Goal: Task Accomplishment & Management: Use online tool/utility

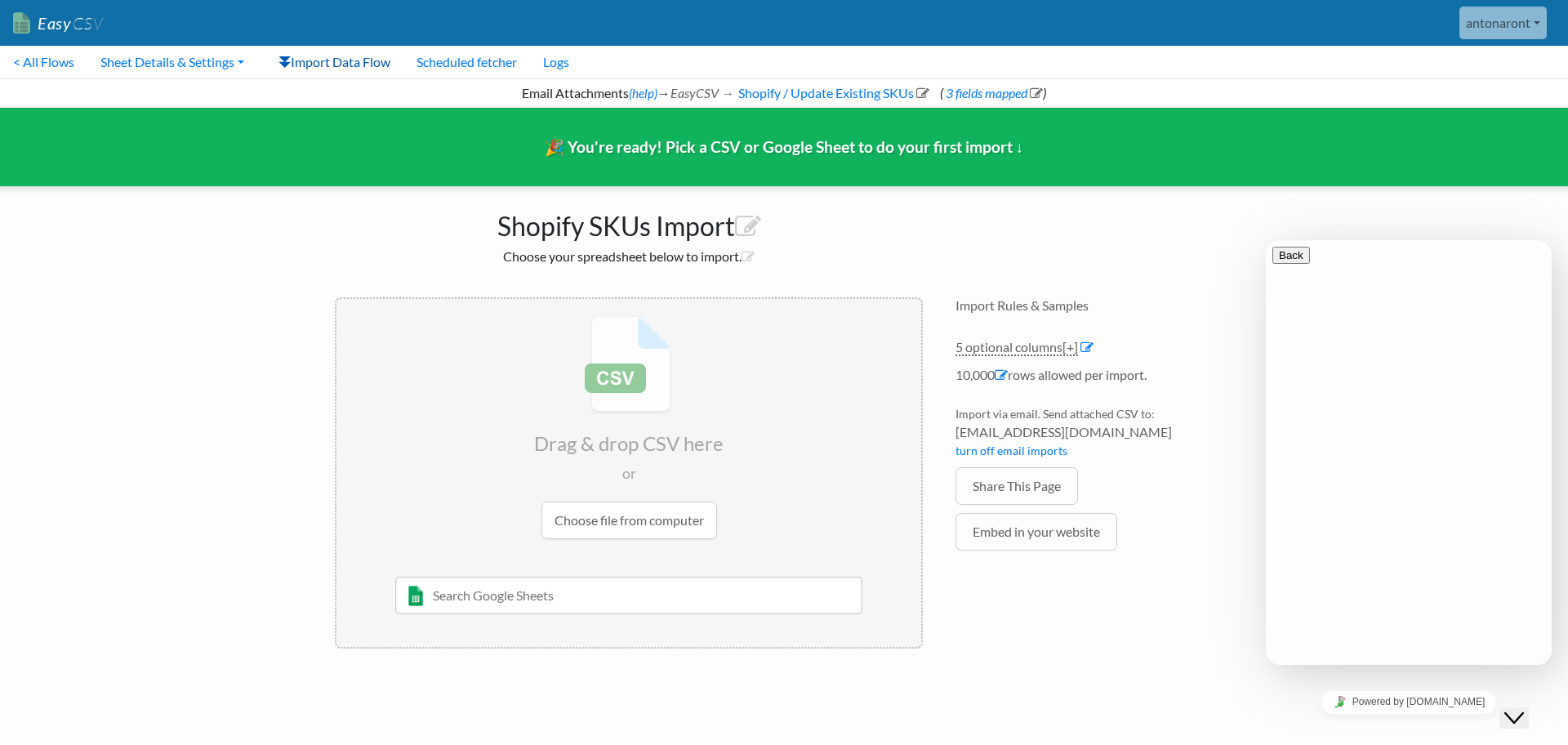
click at [330, 65] on link "Import Data Flow" at bounding box center [335, 61] width 138 height 33
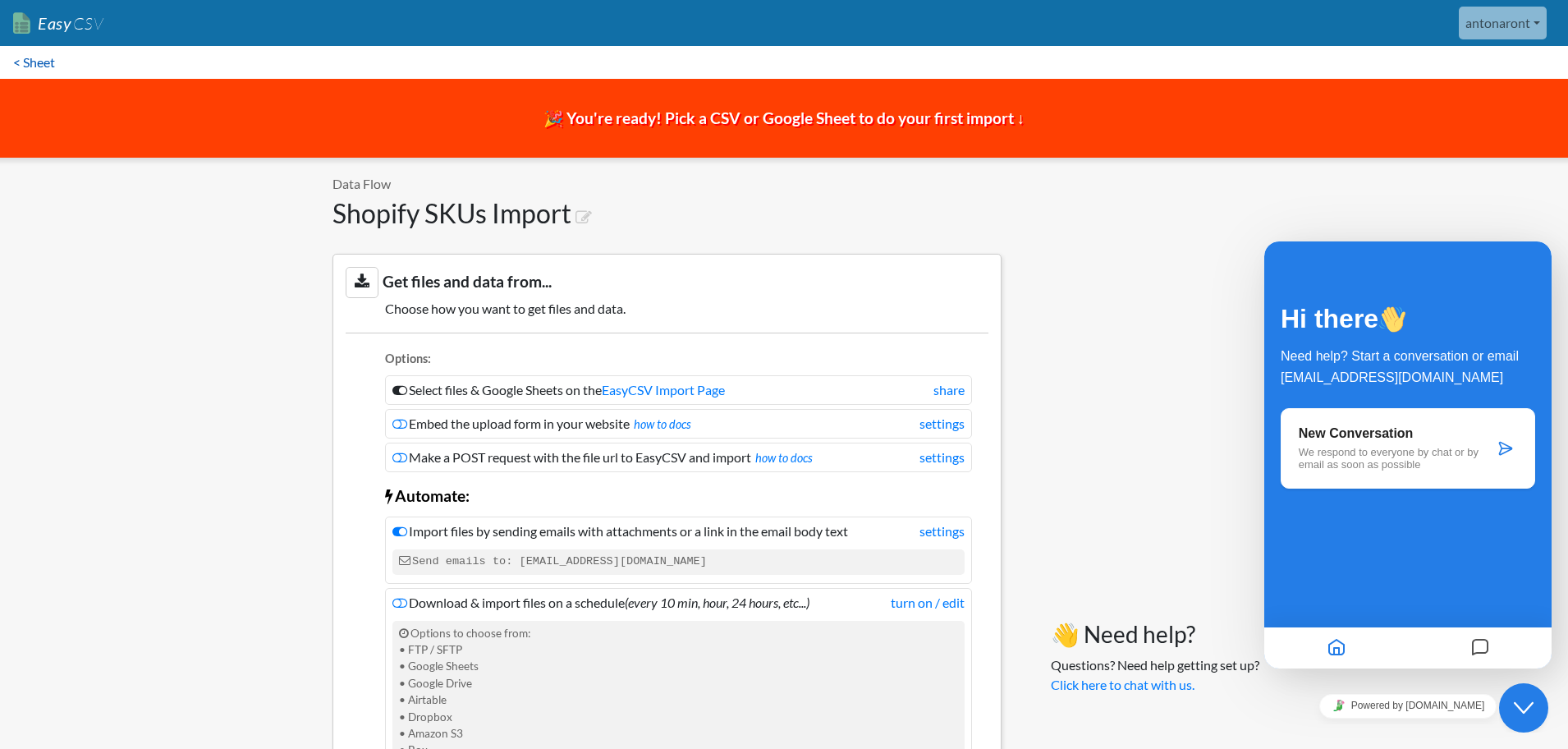
click at [46, 64] on link "< Sheet" at bounding box center [34, 62] width 68 height 33
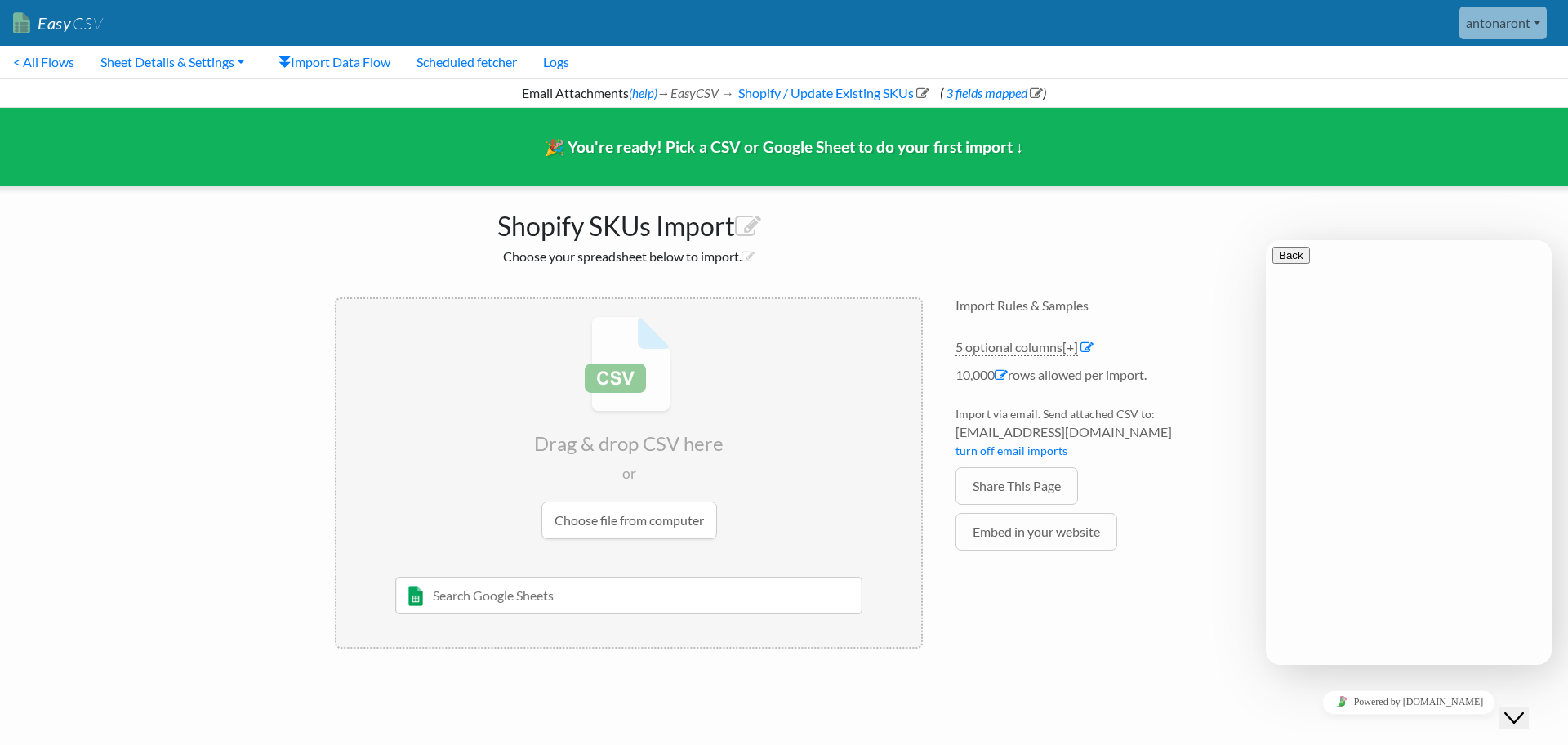
click at [630, 522] on input "file" at bounding box center [629, 427] width 584 height 257
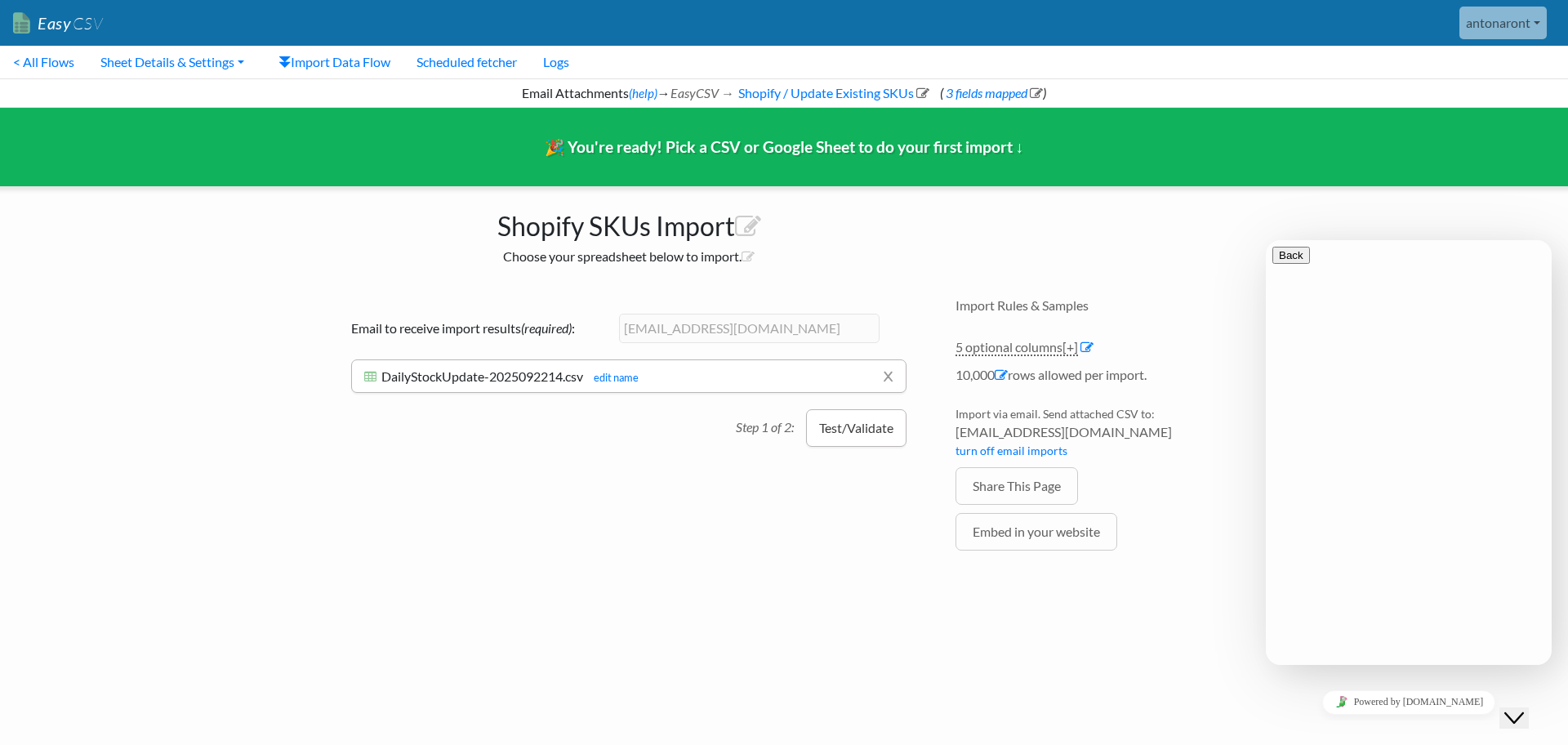
click at [856, 445] on button "Test/Validate" at bounding box center [856, 428] width 100 height 38
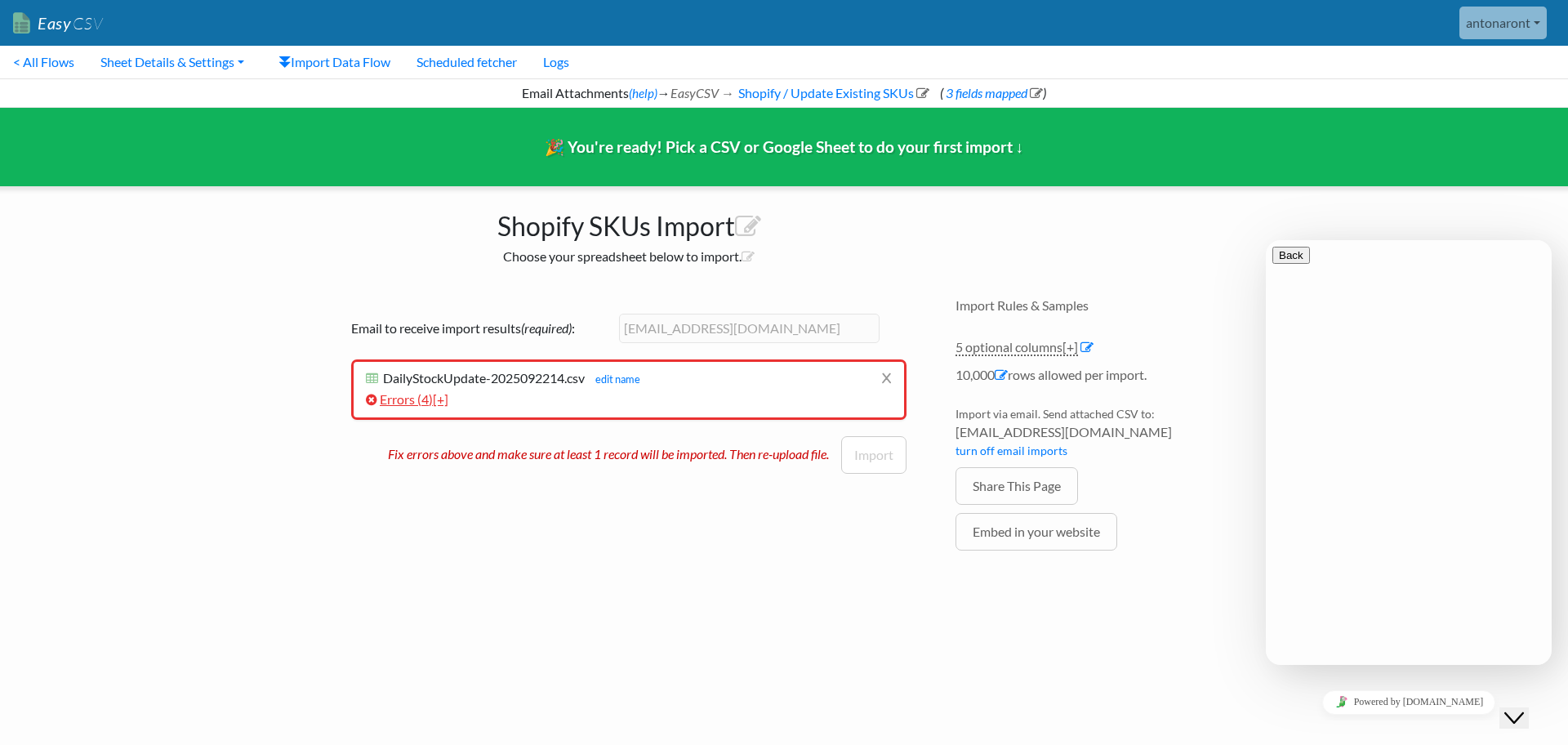
click at [441, 401] on span "[+]" at bounding box center [441, 399] width 15 height 15
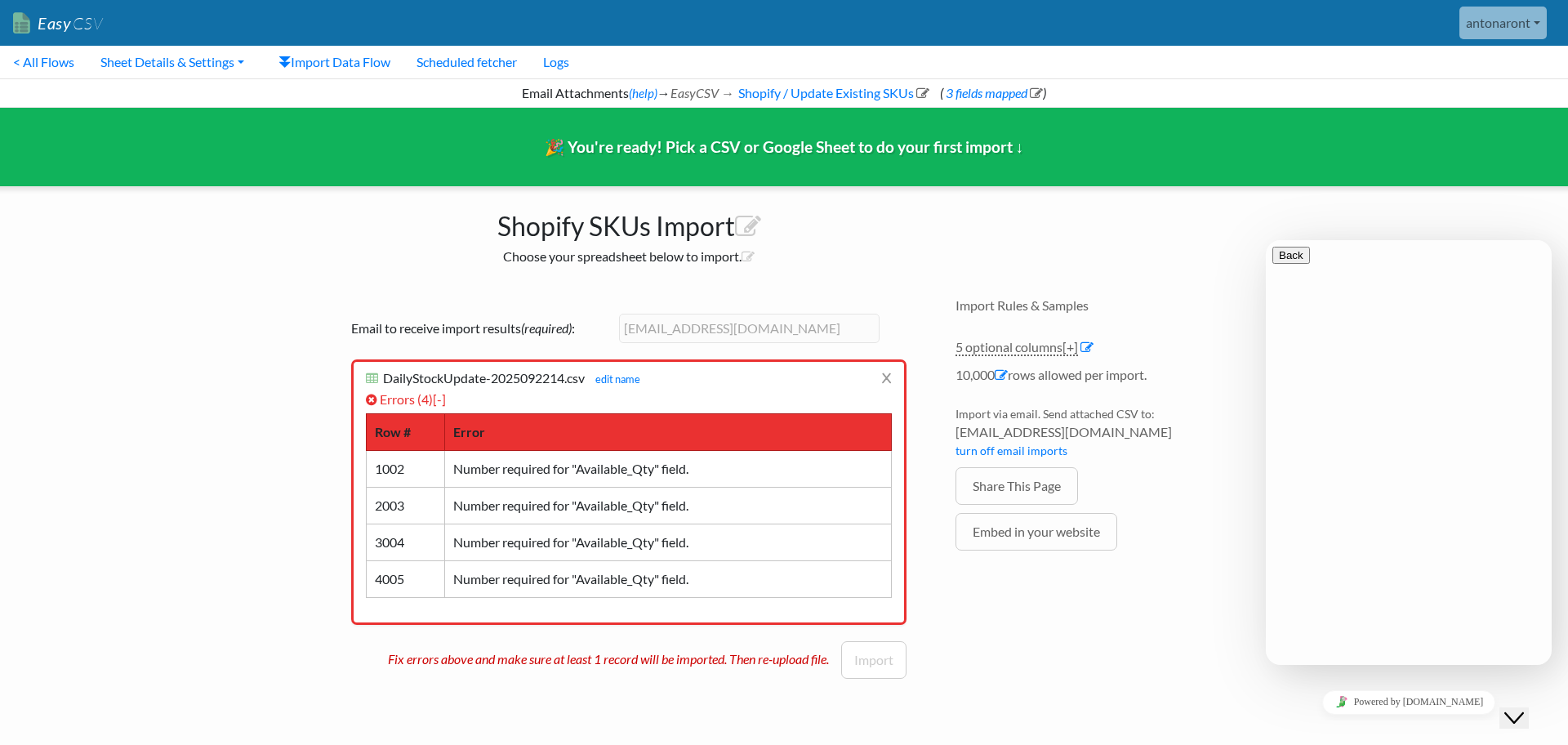
click at [1179, 434] on span "623d4211e1ea@parse.easycsv.io" at bounding box center [1095, 432] width 278 height 20
click at [176, 63] on link "Sheet Details & Settings" at bounding box center [172, 61] width 170 height 33
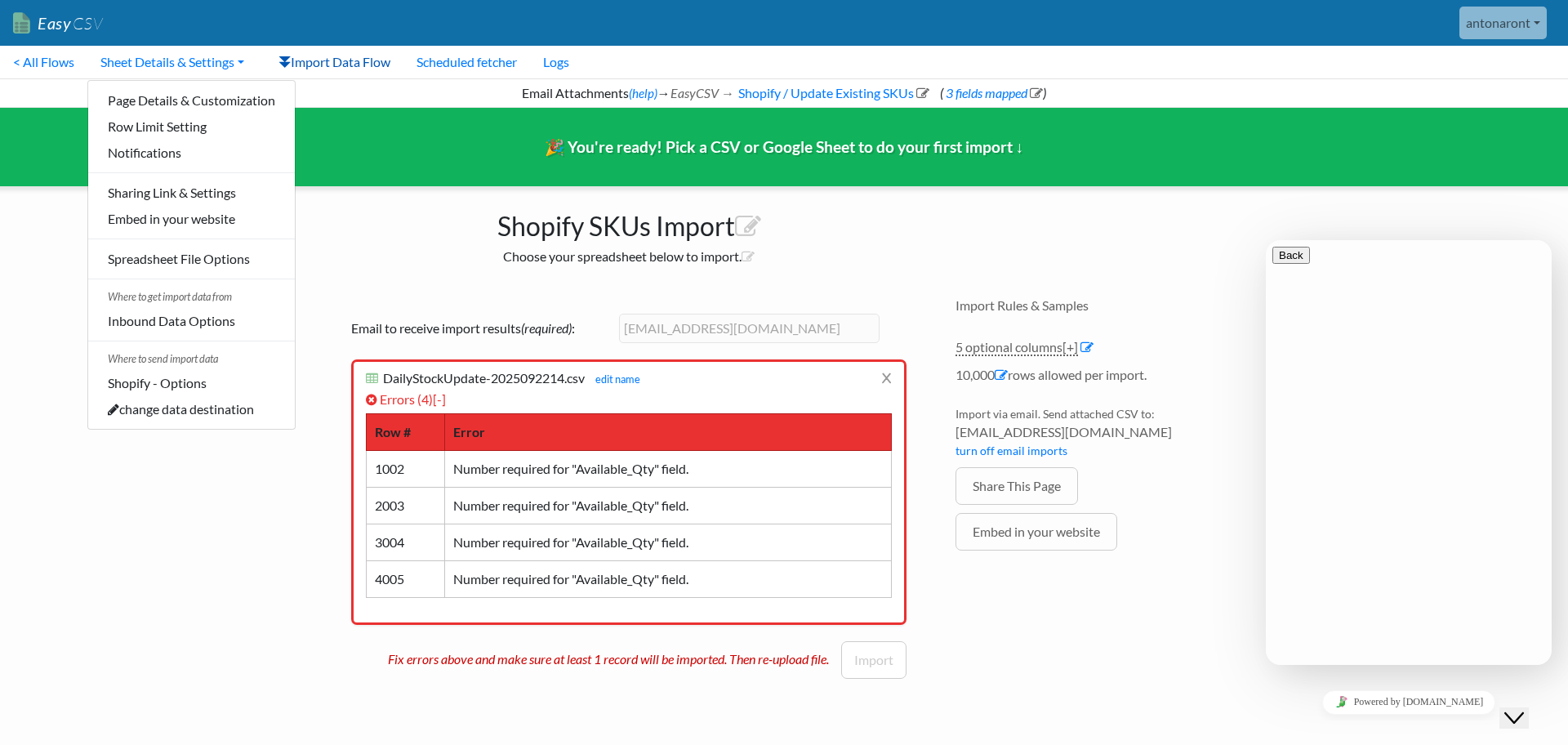
click at [344, 64] on link "Import Data Flow" at bounding box center [335, 61] width 138 height 33
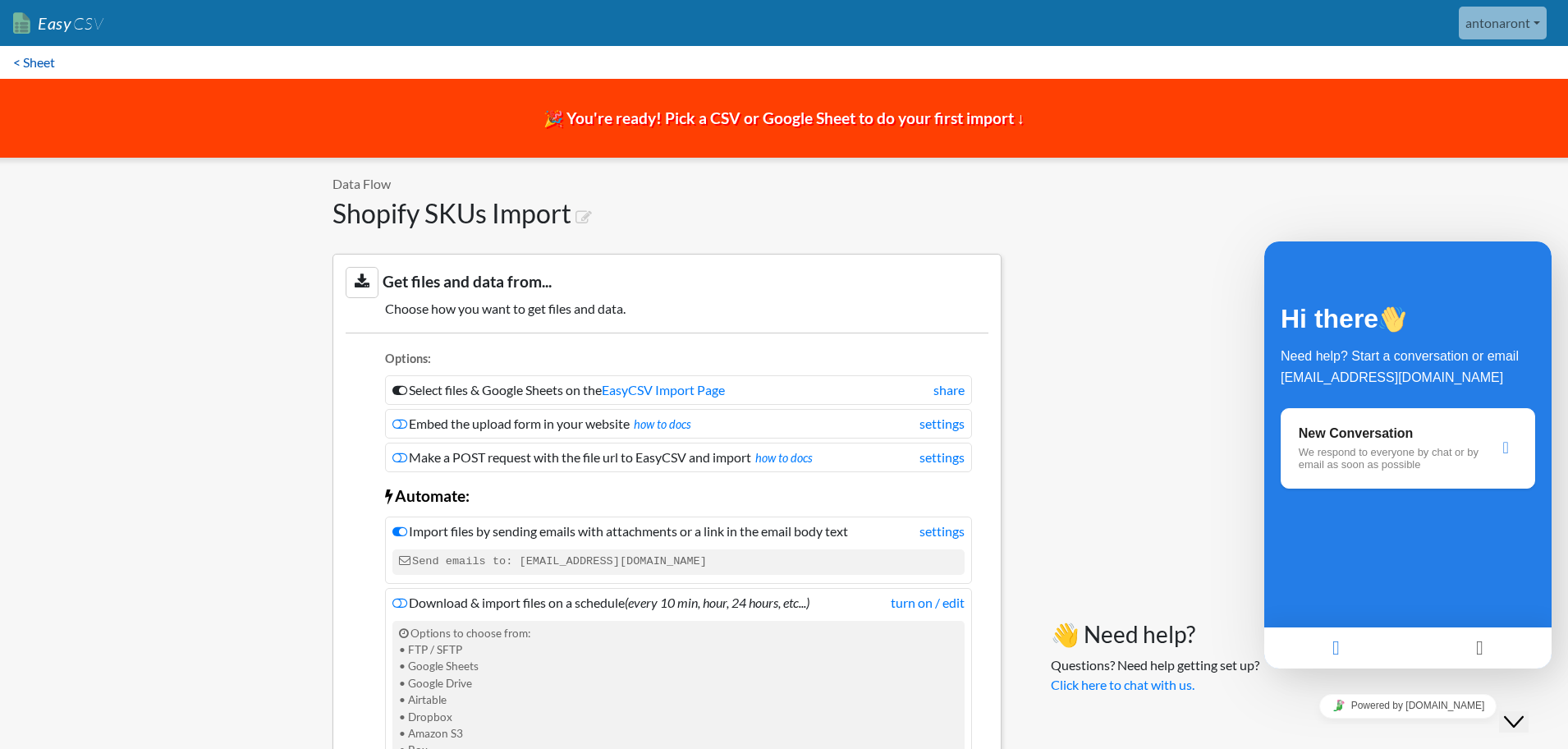
click at [16, 62] on link "< Sheet" at bounding box center [34, 62] width 68 height 33
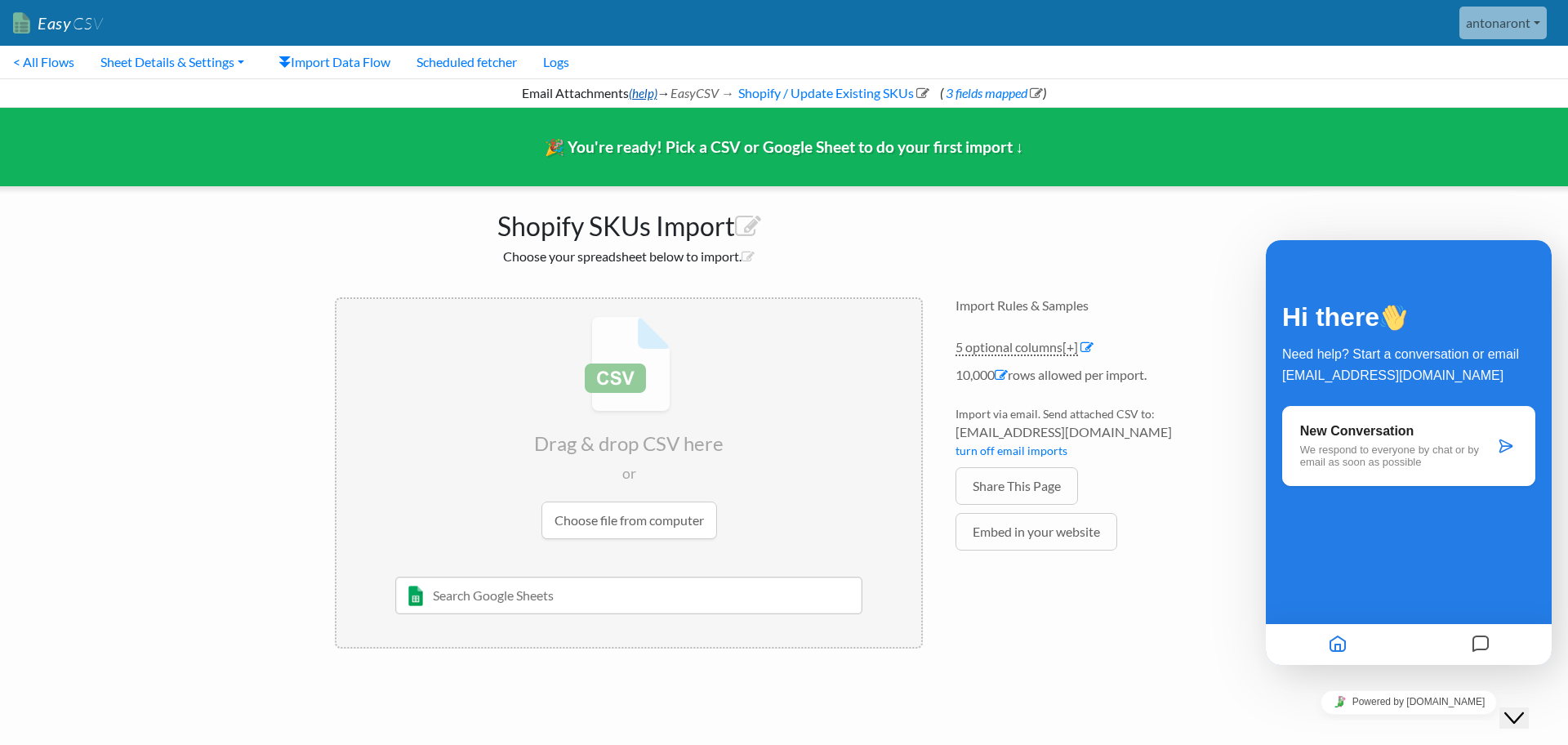
click at [638, 93] on link "(help)" at bounding box center [643, 94] width 28 height 15
click at [792, 97] on link "Shopify / Update Existing SKUs" at bounding box center [832, 93] width 194 height 15
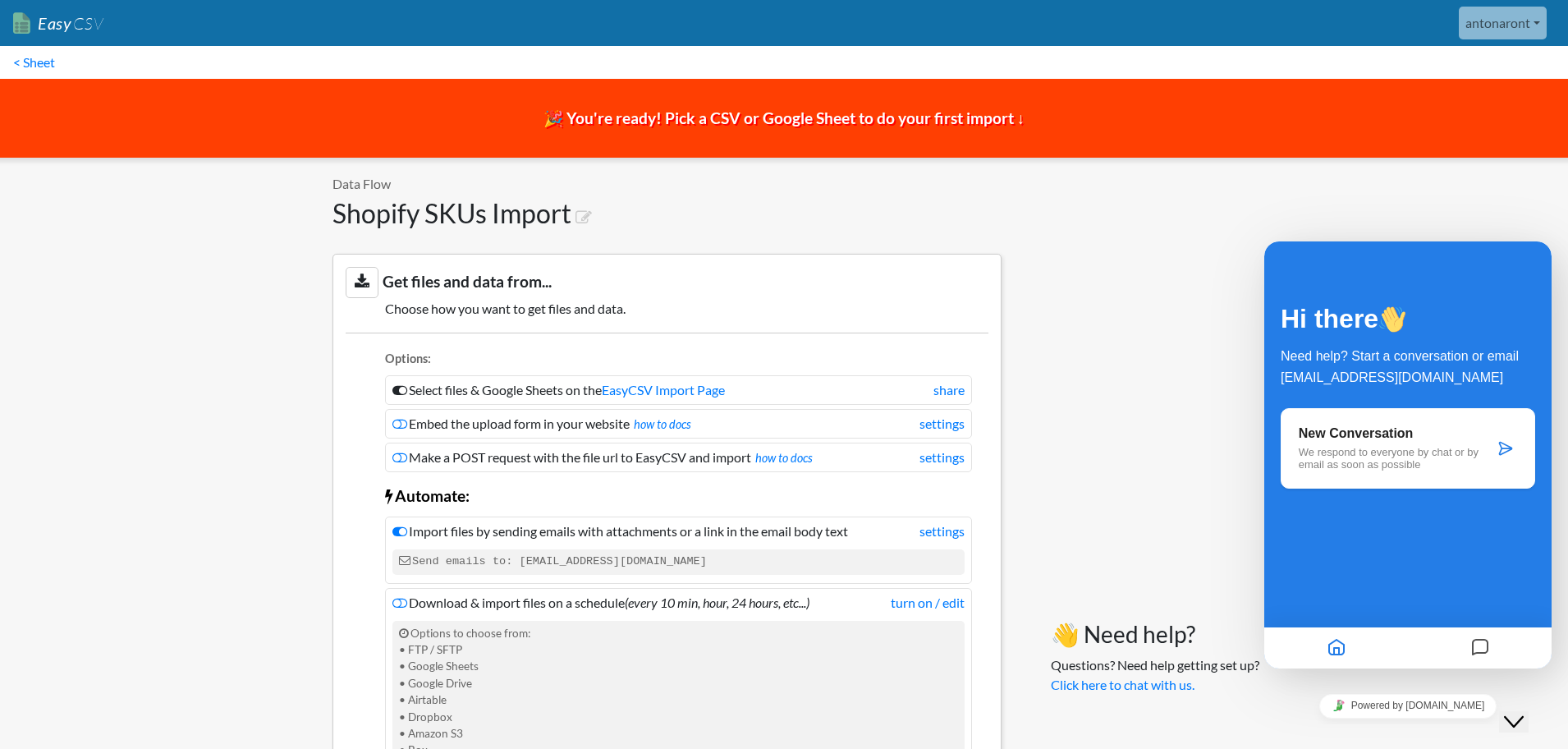
click at [1232, 668] on p "Questions? Need help getting set up? Click here to chat with us." at bounding box center [1155, 674] width 208 height 39
click at [46, 61] on link "< Sheet" at bounding box center [34, 62] width 68 height 33
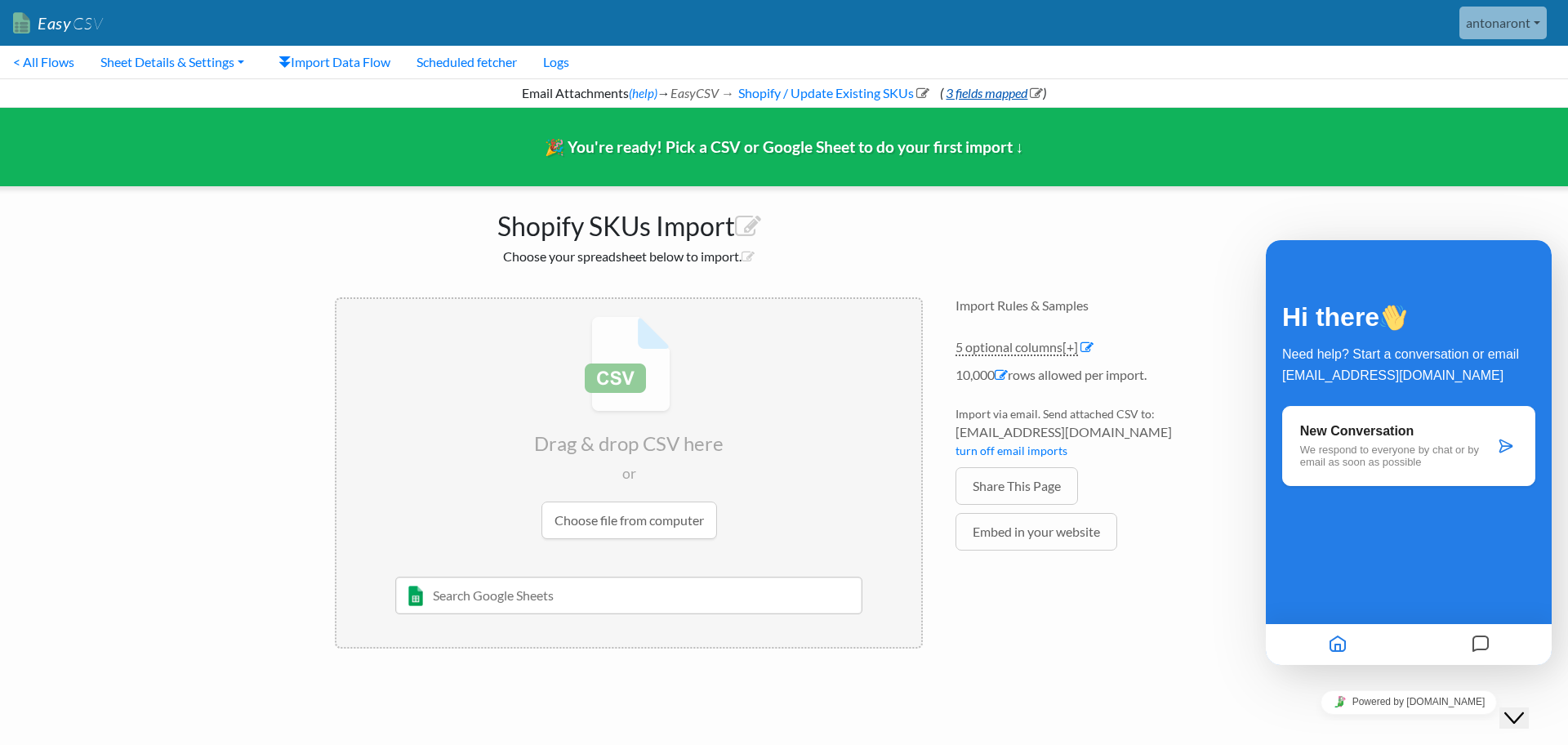
click at [979, 93] on link "3 fields mapped" at bounding box center [993, 93] width 99 height 15
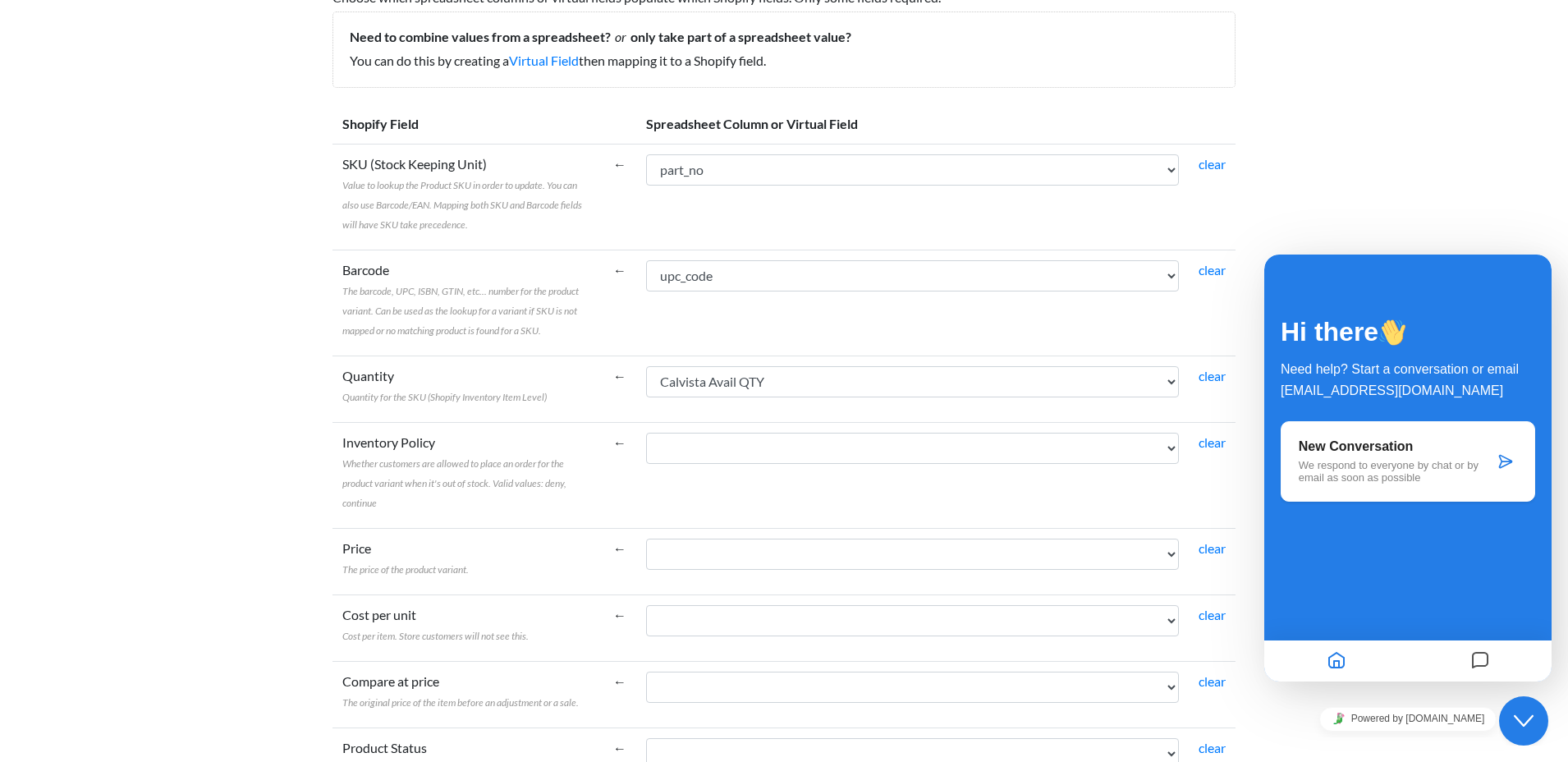
scroll to position [184, 0]
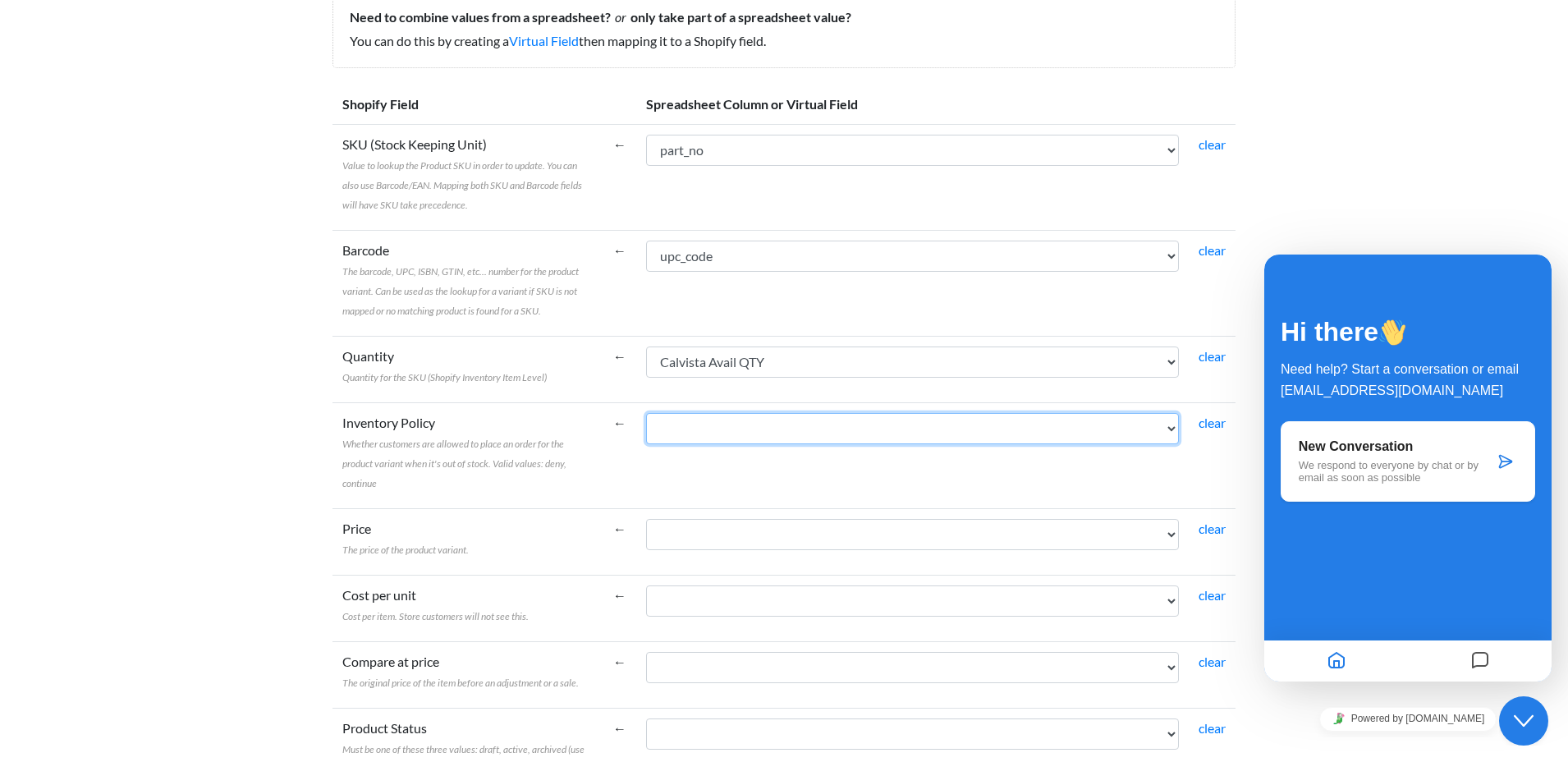
click at [1170, 430] on select "part_no Available_Qty upc_code sku_no Brand Calvista Avail QTY" at bounding box center [912, 428] width 533 height 31
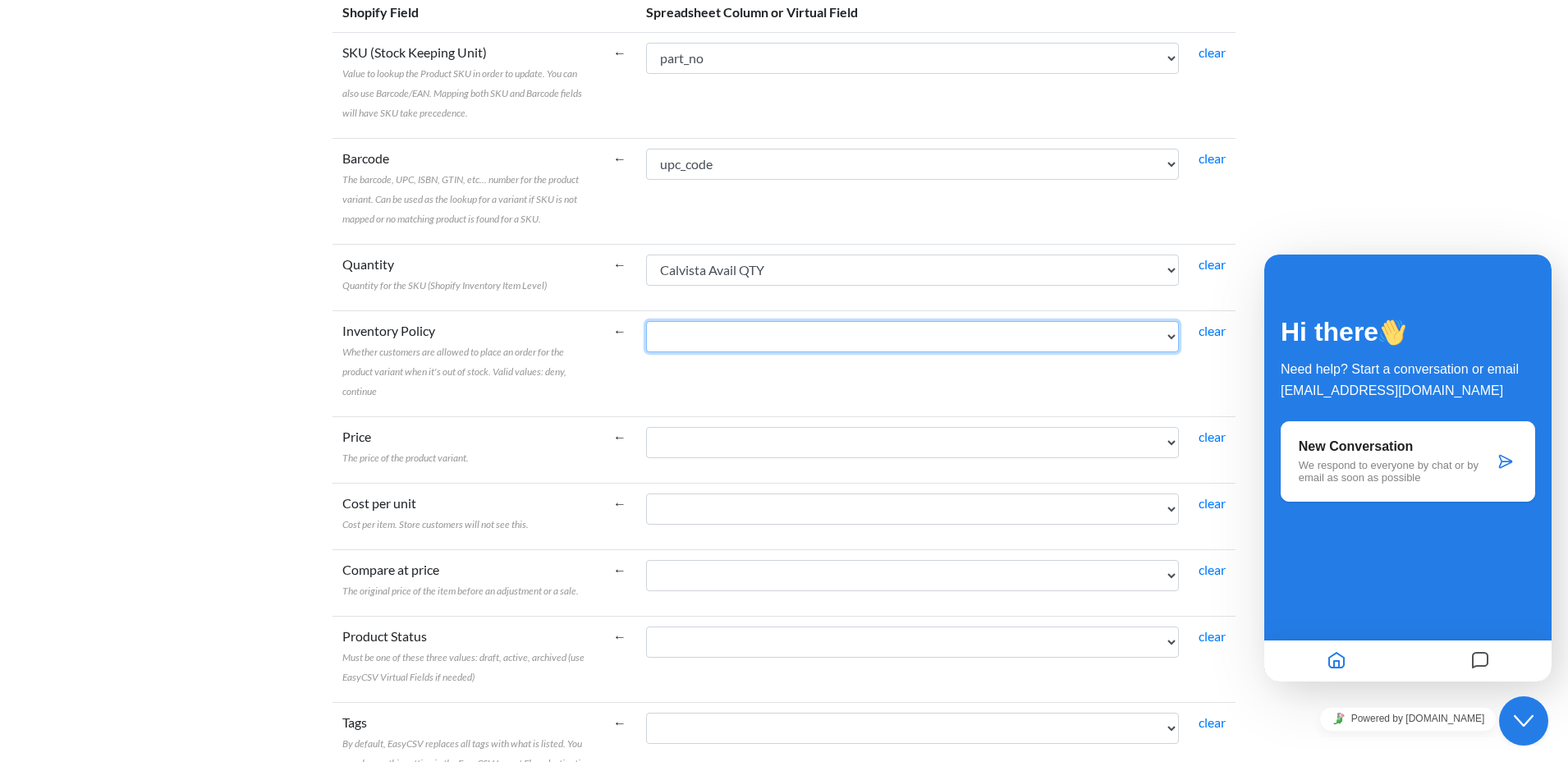
scroll to position [0, 0]
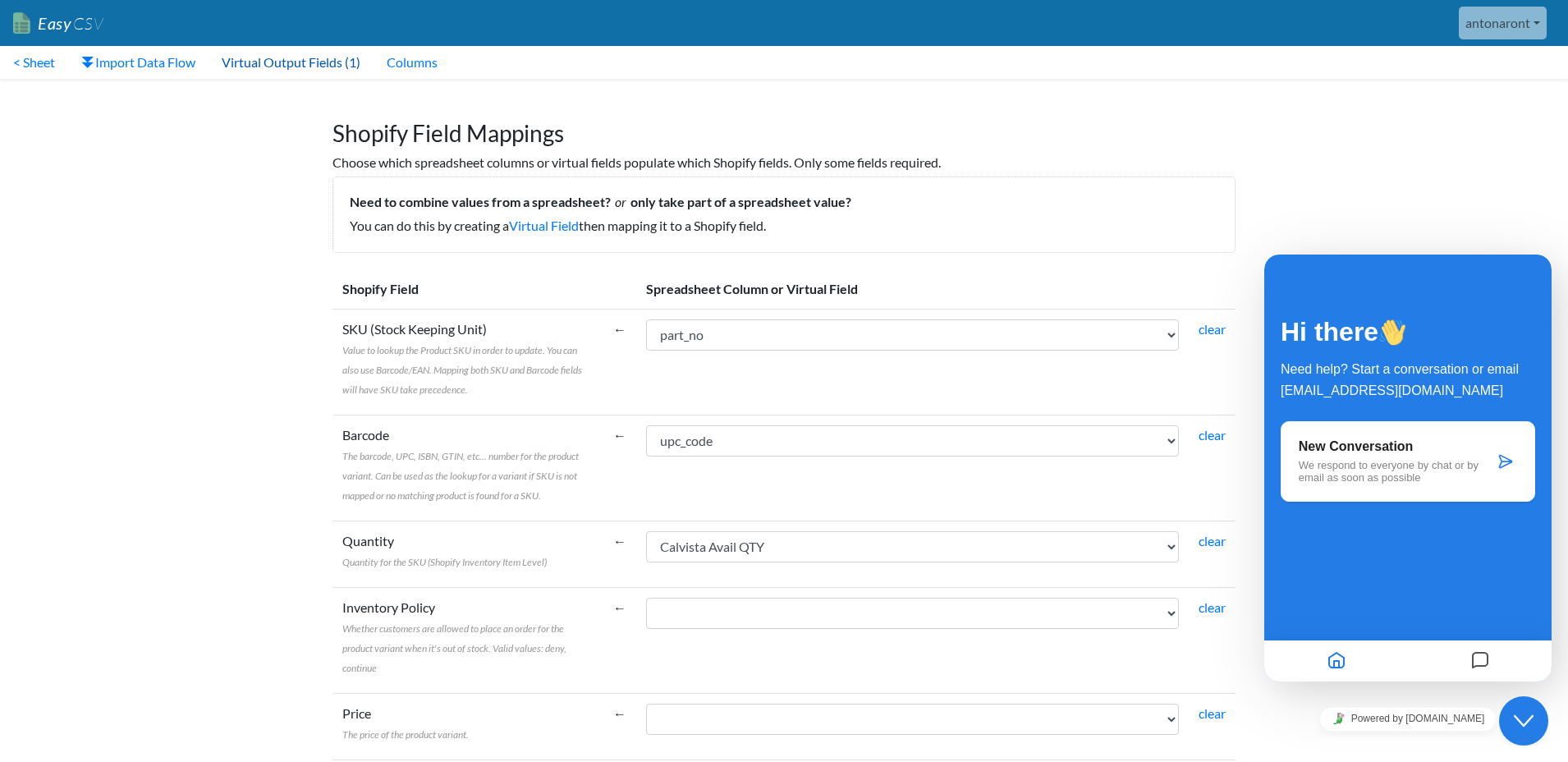
click at [270, 64] on link "Virtual Output Fields (1)" at bounding box center [291, 62] width 165 height 33
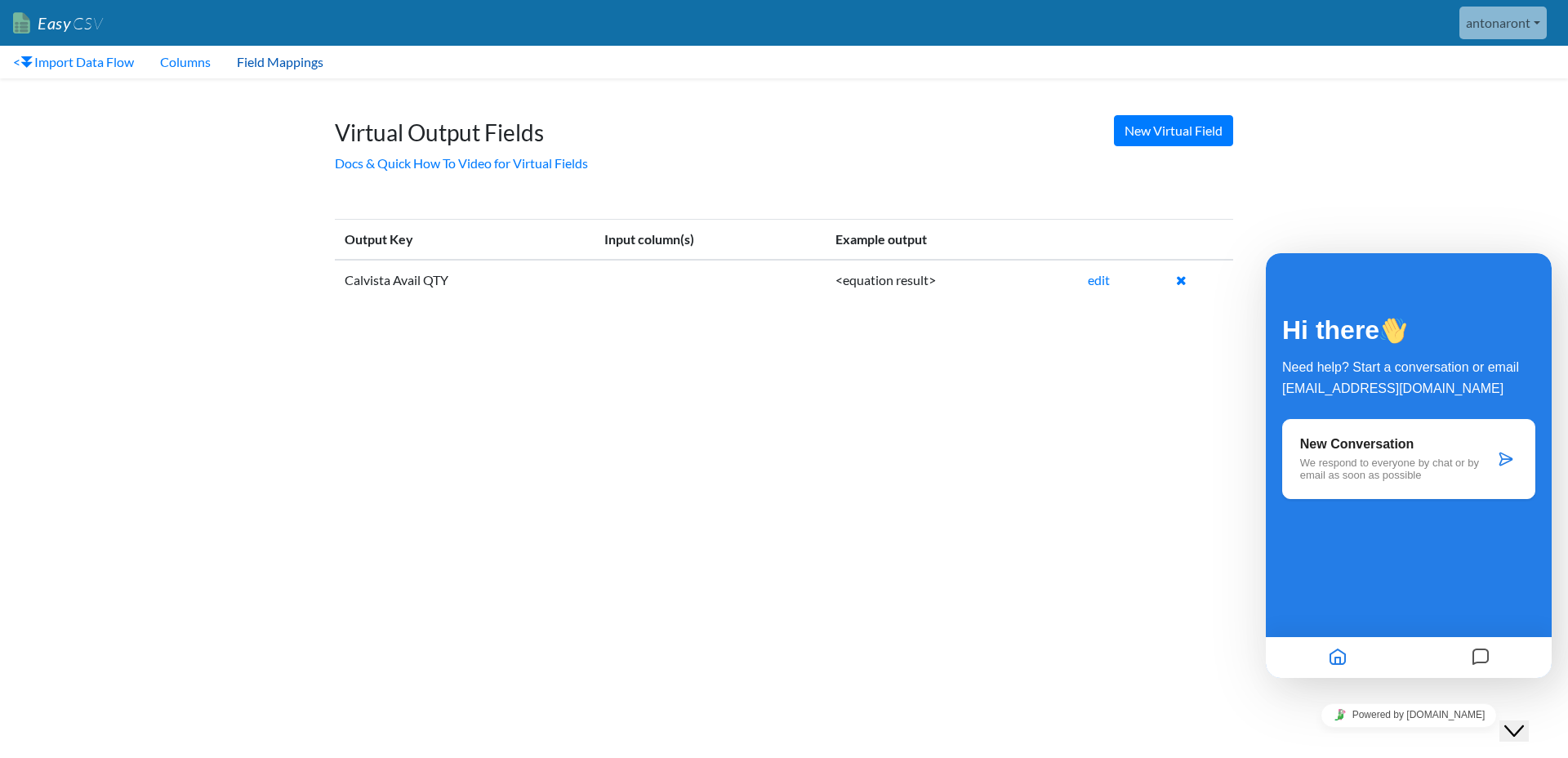
click at [273, 63] on link "Field Mappings" at bounding box center [280, 61] width 113 height 33
click at [53, 63] on link "< Import Data Flow" at bounding box center [73, 61] width 147 height 33
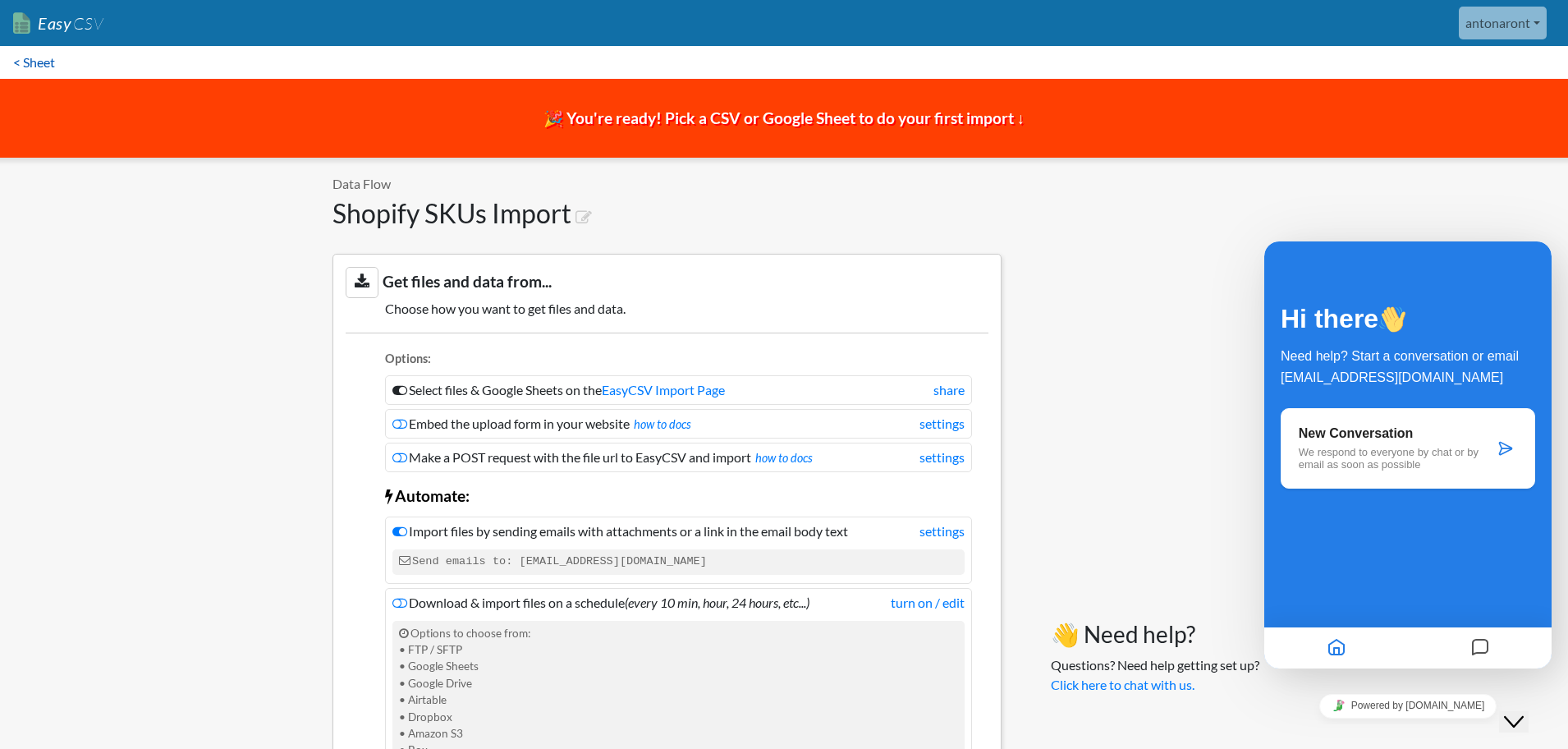
click at [39, 66] on link "< Sheet" at bounding box center [34, 62] width 68 height 33
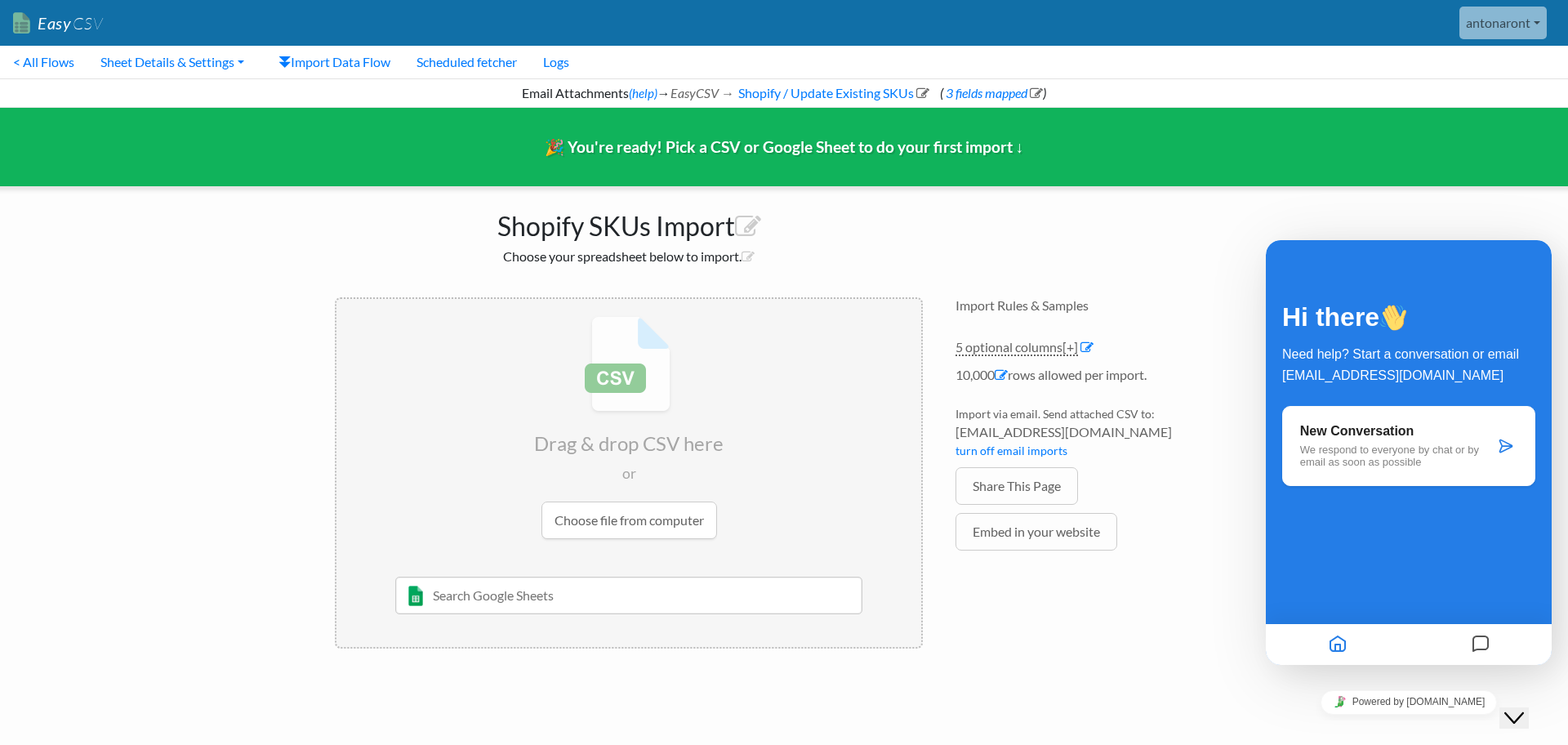
click at [669, 512] on input "file" at bounding box center [629, 427] width 584 height 257
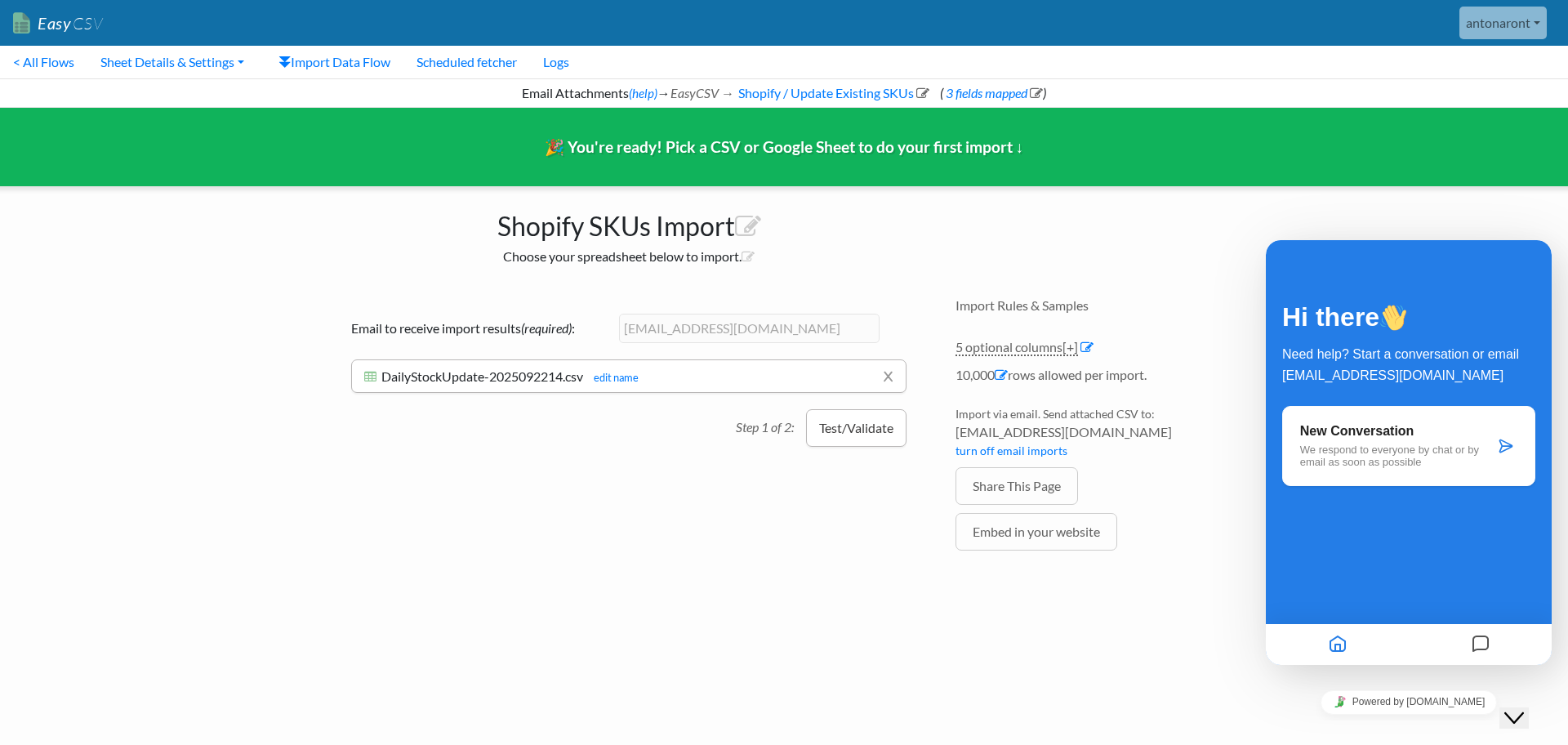
click at [836, 433] on button "Test/Validate" at bounding box center [856, 428] width 100 height 38
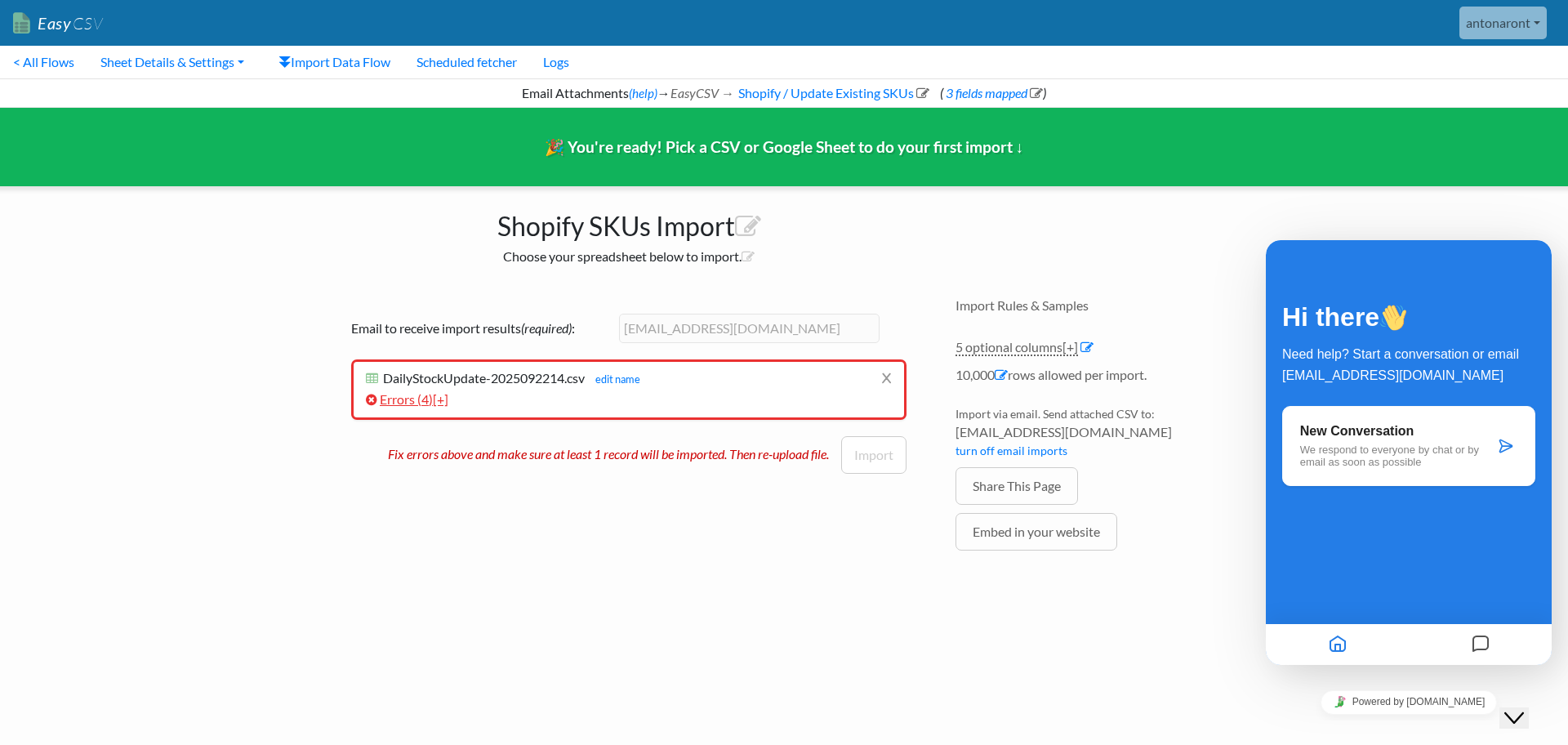
click at [446, 398] on span "[+]" at bounding box center [441, 399] width 15 height 15
